Goal: Book appointment/travel/reservation

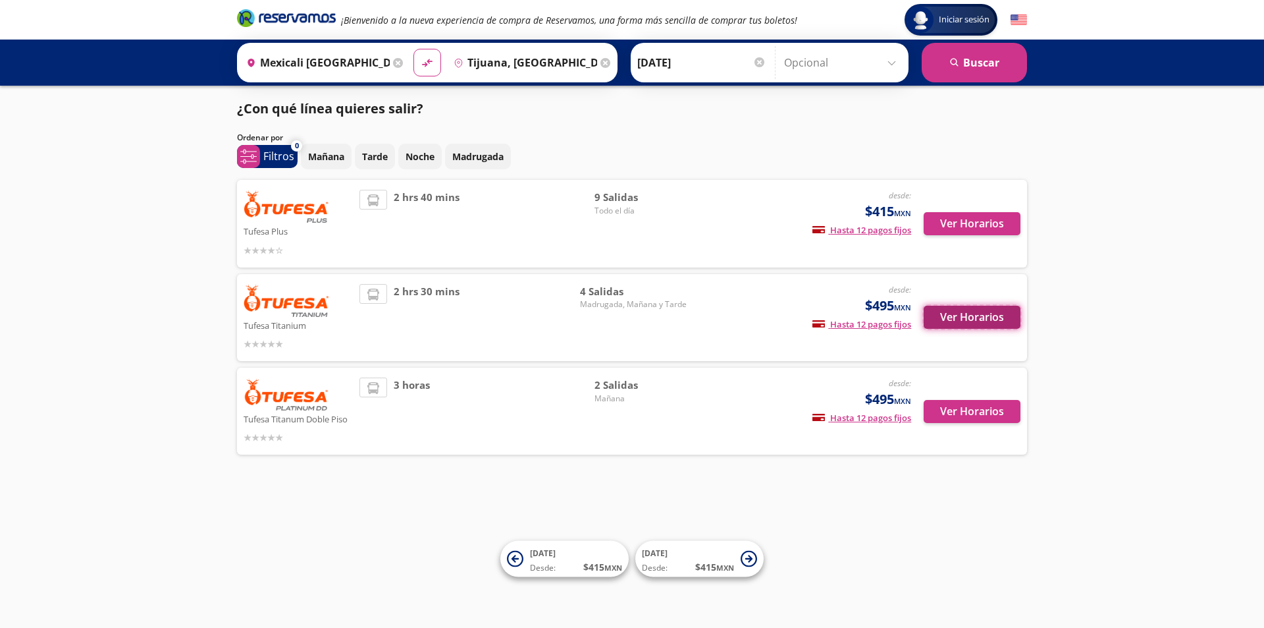
click at [983, 319] on button "Ver Horarios" at bounding box center [972, 317] width 97 height 23
click at [957, 412] on button "Ver Horarios" at bounding box center [972, 411] width 97 height 23
click at [968, 223] on button "Ver Horarios" at bounding box center [972, 223] width 97 height 23
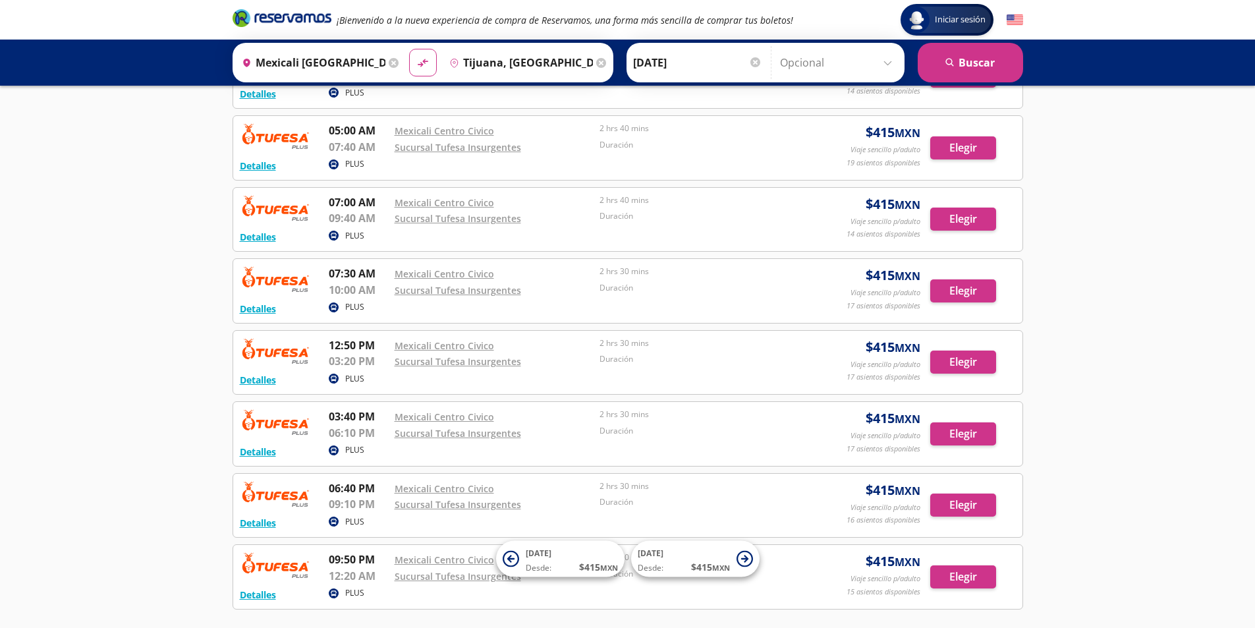
scroll to position [290, 0]
